Goal: Use online tool/utility: Use online tool/utility

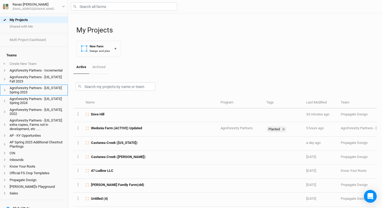
scroll to position [1, 0]
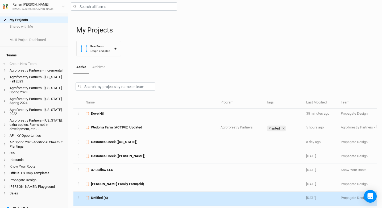
click at [105, 198] on span "Untitled (4)" at bounding box center [99, 198] width 17 height 5
click at [105, 198] on div "My Projects Shared with Me Multi Project Dashboard Teams + Create New Team Agro…" at bounding box center [191, 104] width 382 height 208
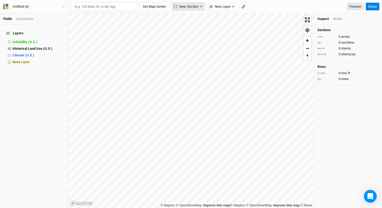
click at [192, 9] on span "New Section" at bounding box center [186, 6] width 24 height 5
click at [191, 20] on div "Grid" at bounding box center [188, 18] width 8 height 6
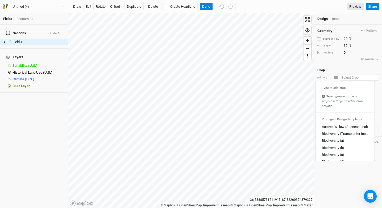
click at [346, 76] on input "text" at bounding box center [359, 77] width 39 height 6
click at [350, 142] on div "Biodiversity (a)" at bounding box center [345, 141] width 46 height 5
type input "Biodiversity (a)"
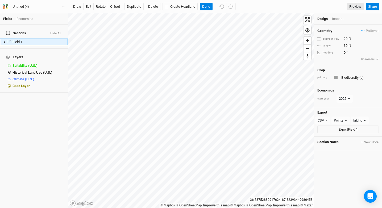
type input "20"
click at [323, 120] on div "CSV" at bounding box center [321, 120] width 6 height 5
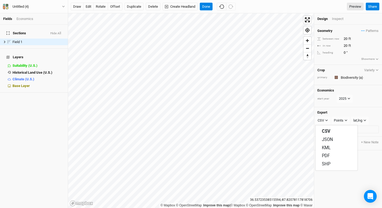
click at [340, 105] on div "Economics start year [DATE]" at bounding box center [348, 96] width 68 height 22
click at [344, 121] on div "Points" at bounding box center [339, 120] width 10 height 5
click at [343, 106] on div "Economics start year [DATE]" at bounding box center [348, 96] width 68 height 22
click at [325, 121] on button "CSV" at bounding box center [323, 121] width 15 height 8
click at [338, 164] on button "SHP" at bounding box center [337, 164] width 42 height 8
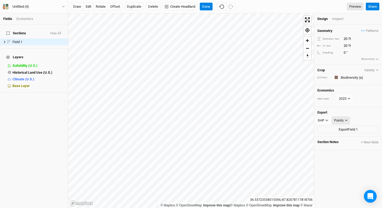
click at [344, 117] on button "Points" at bounding box center [341, 121] width 18 height 8
click at [356, 159] on span "Landmark lines" at bounding box center [354, 156] width 30 height 6
click at [203, 10] on button "Done" at bounding box center [206, 7] width 13 height 8
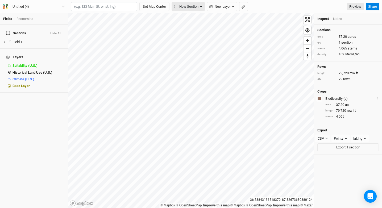
click at [193, 3] on button "New Section" at bounding box center [188, 6] width 33 height 9
click at [190, 34] on div "Keyline Beta" at bounding box center [197, 34] width 26 height 6
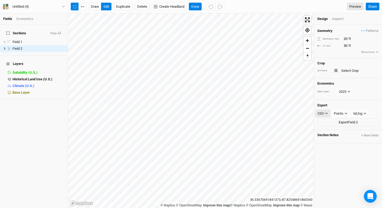
click at [328, 114] on icon "button" at bounding box center [326, 113] width 3 height 3
click at [336, 132] on button "JSON" at bounding box center [337, 133] width 42 height 8
click at [344, 113] on div "Points" at bounding box center [342, 113] width 10 height 5
click at [191, 6] on button "Done" at bounding box center [195, 7] width 13 height 8
